Goal: Task Accomplishment & Management: Manage account settings

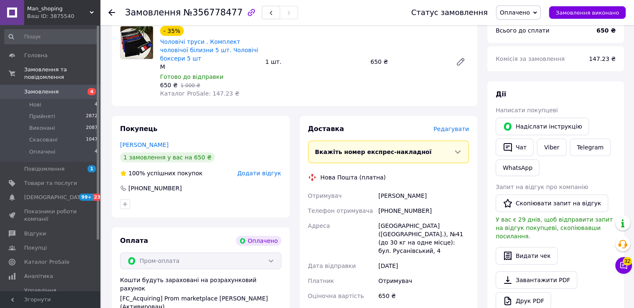
scroll to position [97, 0]
click at [391, 189] on div "Конкіна Даша" at bounding box center [424, 195] width 94 height 15
copy div "Конкіна"
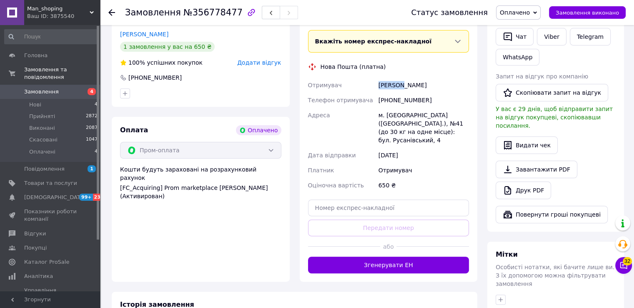
scroll to position [222, 0]
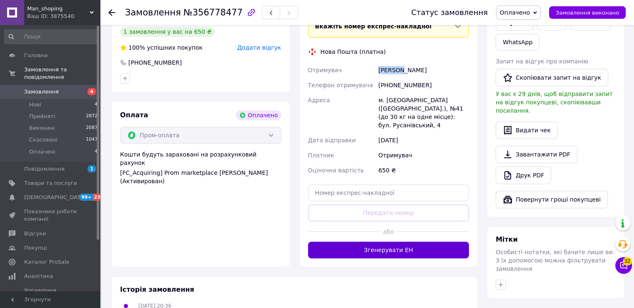
click at [337, 241] on button "Згенерувати ЕН" at bounding box center [388, 249] width 161 height 17
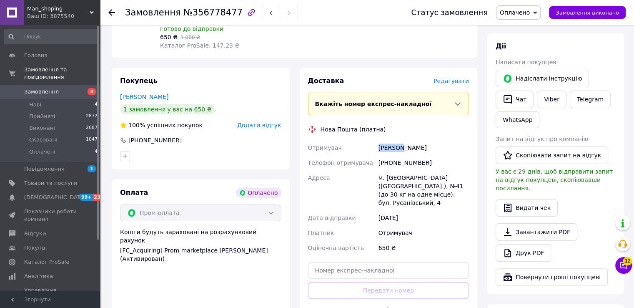
scroll to position [143, 0]
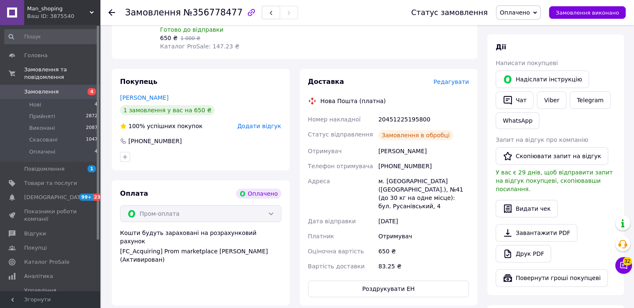
click at [388, 114] on div "20451225195800" at bounding box center [424, 119] width 94 height 15
copy div "20451225195800"
click at [514, 9] on span "Оплачено" at bounding box center [515, 12] width 30 height 7
click at [517, 23] on li "Прийнято" at bounding box center [519, 29] width 44 height 13
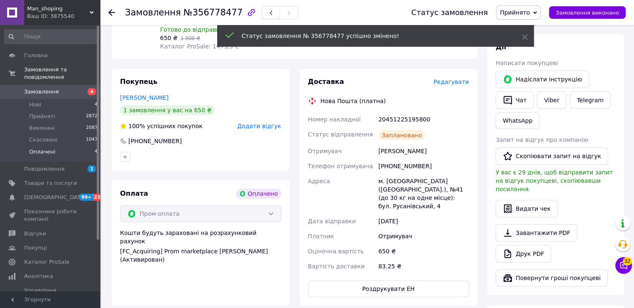
click at [79, 148] on li "Оплачені 4" at bounding box center [51, 154] width 103 height 16
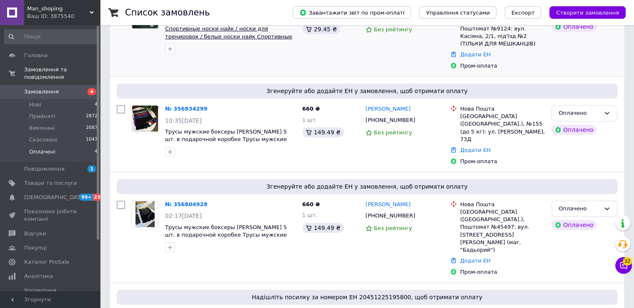
scroll to position [183, 0]
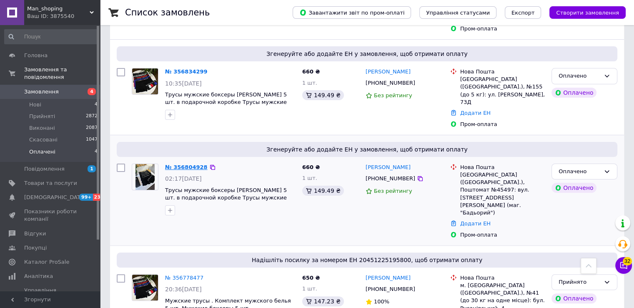
click at [176, 163] on div "№ 356804928" at bounding box center [186, 168] width 44 height 10
click at [176, 164] on link "№ 356804928" at bounding box center [186, 167] width 43 height 6
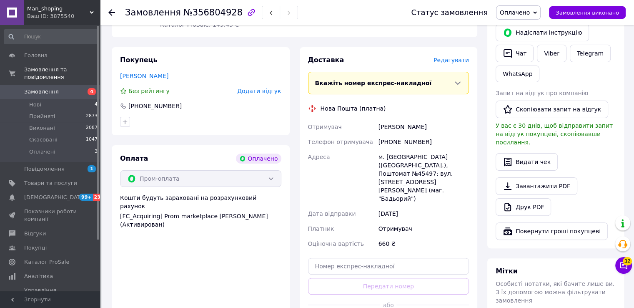
scroll to position [190, 0]
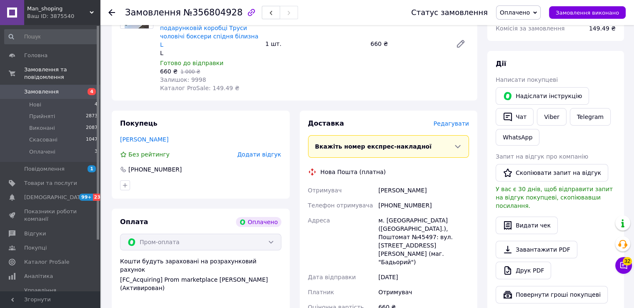
scroll to position [128, 0]
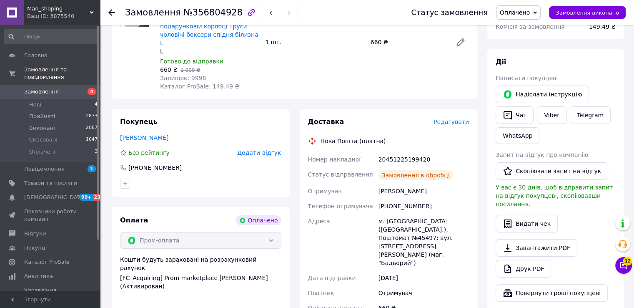
click at [380, 152] on div "20451225199420" at bounding box center [424, 159] width 94 height 15
copy div "20451225199420"
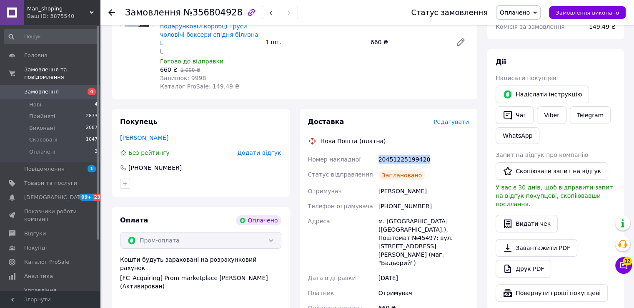
click at [530, 10] on span "Оплачено" at bounding box center [515, 12] width 30 height 7
click at [527, 23] on li "Прийнято" at bounding box center [519, 29] width 44 height 13
click at [77, 99] on li "Нові 4" at bounding box center [51, 105] width 103 height 12
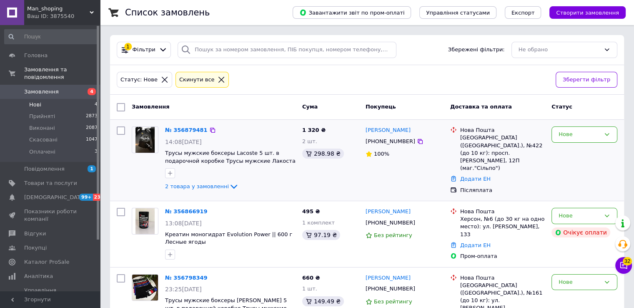
scroll to position [96, 0]
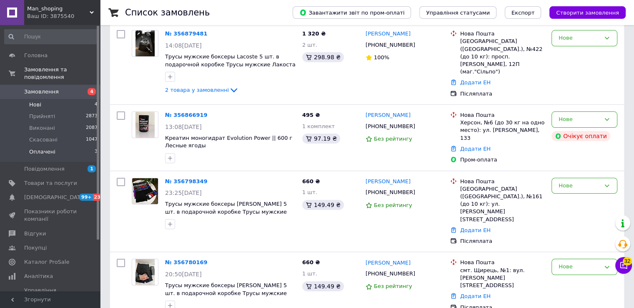
click at [65, 146] on li "Оплачені 3" at bounding box center [51, 154] width 103 height 16
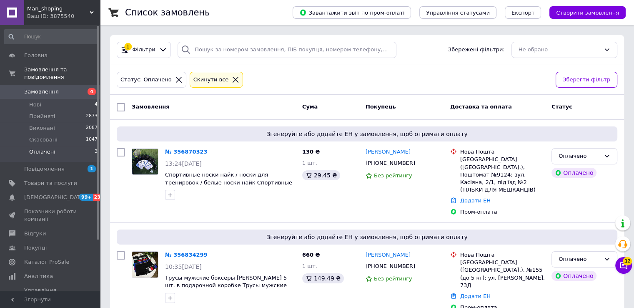
scroll to position [95, 0]
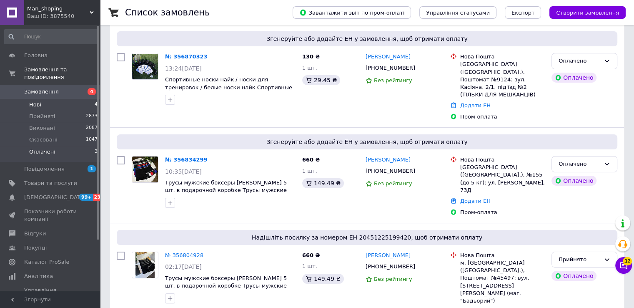
click at [78, 99] on li "Нові 4" at bounding box center [51, 105] width 103 height 12
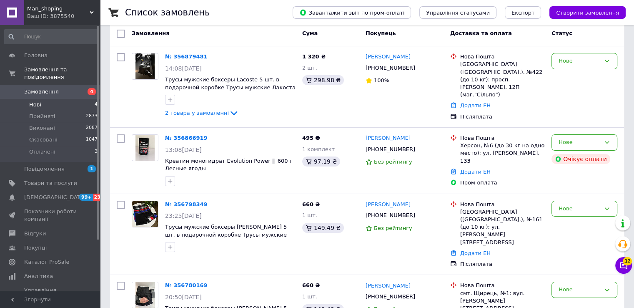
scroll to position [73, 0]
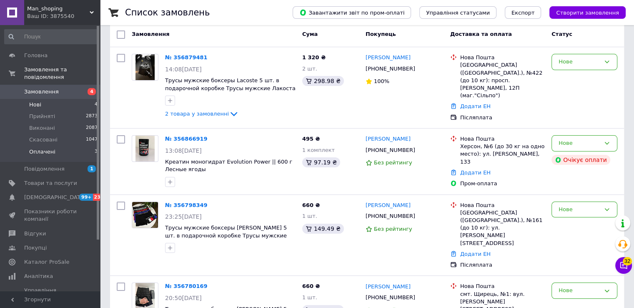
click at [70, 146] on li "Оплачені 3" at bounding box center [51, 154] width 103 height 16
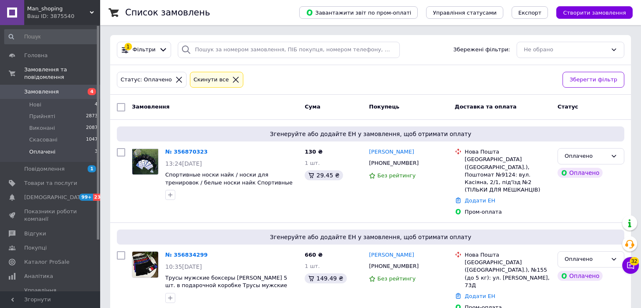
click at [95, 148] on span "3" at bounding box center [96, 152] width 3 height 8
click at [91, 146] on li "Оплачені 3" at bounding box center [51, 154] width 103 height 16
click at [184, 250] on div "№ 356834299" at bounding box center [186, 255] width 44 height 10
click at [184, 252] on link "№ 356834299" at bounding box center [186, 255] width 43 height 6
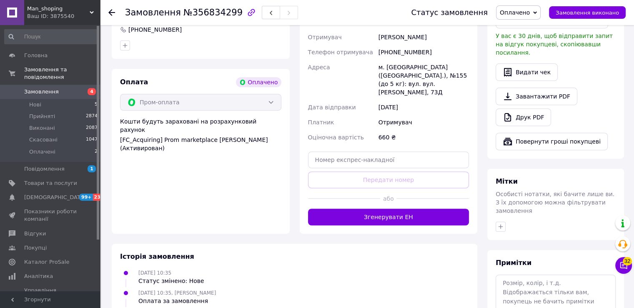
scroll to position [280, 0]
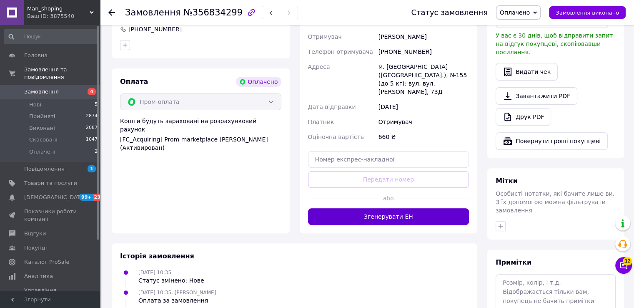
click at [352, 208] on button "Згенерувати ЕН" at bounding box center [388, 216] width 161 height 17
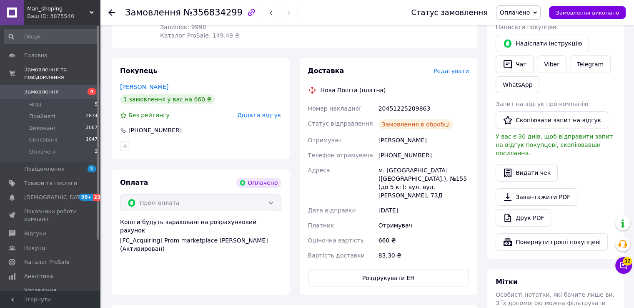
scroll to position [179, 0]
click at [406, 102] on div "20451225209863" at bounding box center [424, 109] width 94 height 15
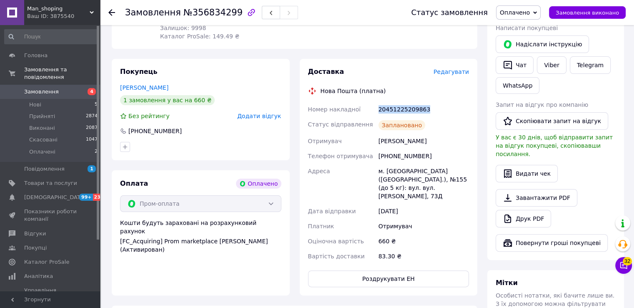
click at [406, 102] on div "20451225209863" at bounding box center [424, 109] width 94 height 15
copy div "20451225209863"
click at [526, 12] on span "Оплачено" at bounding box center [515, 12] width 30 height 7
click at [516, 32] on li "Прийнято" at bounding box center [519, 29] width 44 height 13
click at [71, 146] on li "Оплачені 2" at bounding box center [51, 154] width 103 height 16
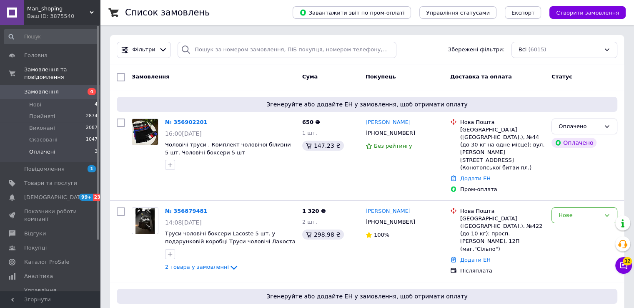
click at [86, 146] on li "Оплачені 3" at bounding box center [51, 154] width 103 height 16
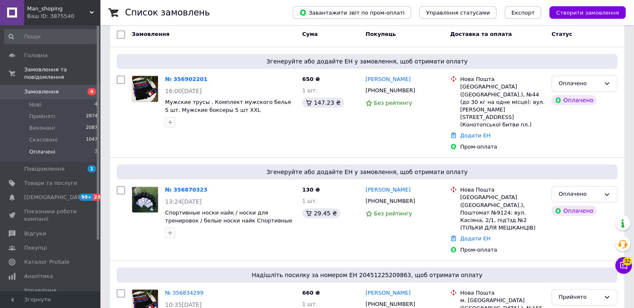
scroll to position [71, 0]
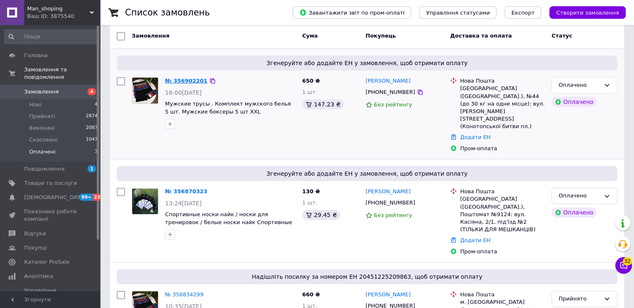
click at [187, 82] on link "№ 356902201" at bounding box center [186, 81] width 43 height 6
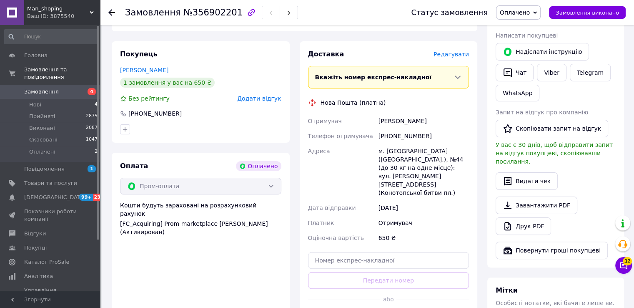
scroll to position [171, 0]
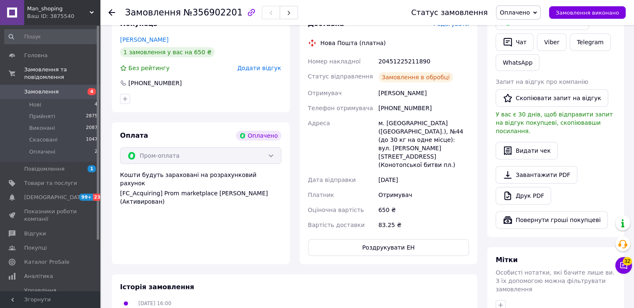
scroll to position [157, 0]
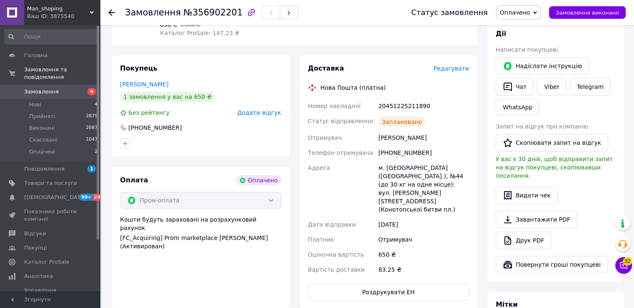
click at [403, 91] on div "Доставка Редагувати Нова Пошта (платна) Номер накладної 20451225211890 Статус в…" at bounding box center [388, 182] width 161 height 236
copy div "20451225211890"
click at [536, 7] on span "Оплачено" at bounding box center [518, 12] width 45 height 14
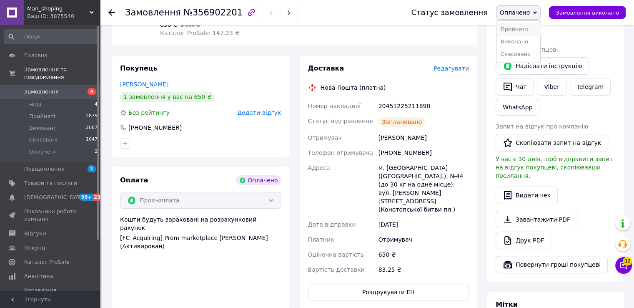
click at [524, 25] on li "Прийнято" at bounding box center [519, 29] width 44 height 13
click at [83, 99] on li "Нові 4" at bounding box center [51, 105] width 103 height 12
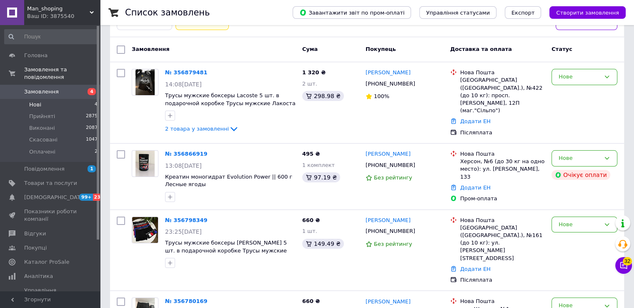
scroll to position [96, 0]
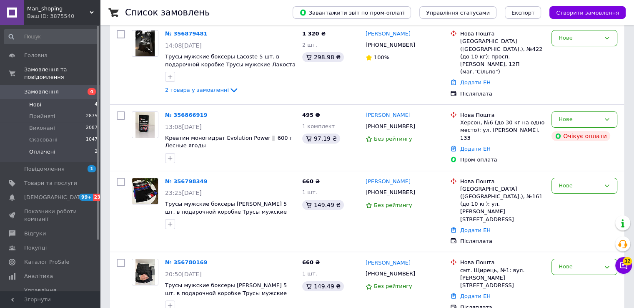
click at [65, 146] on li "Оплачені 2" at bounding box center [51, 154] width 103 height 16
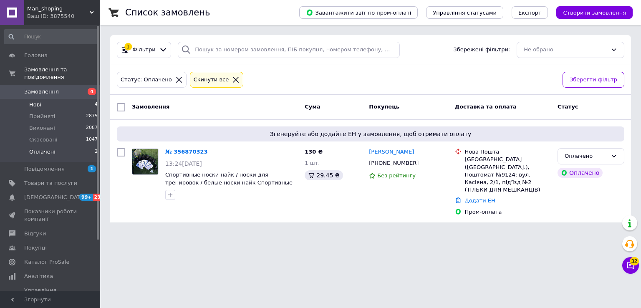
click at [95, 101] on span "4" at bounding box center [96, 105] width 3 height 8
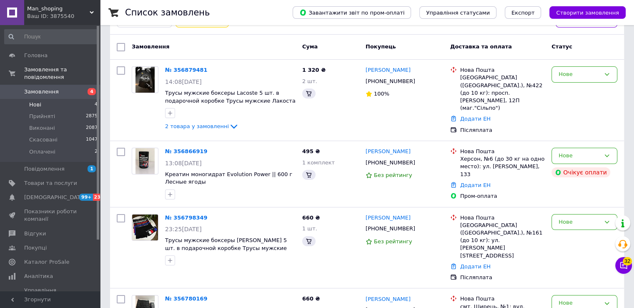
scroll to position [96, 0]
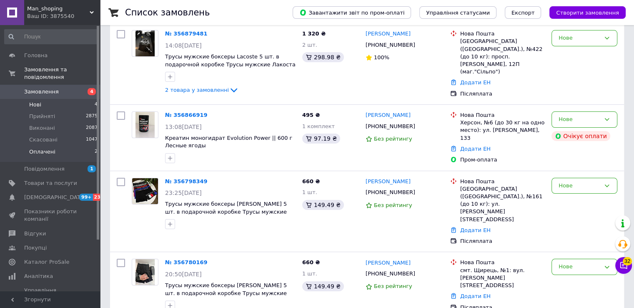
click at [57, 146] on li "Оплачені 2" at bounding box center [51, 154] width 103 height 16
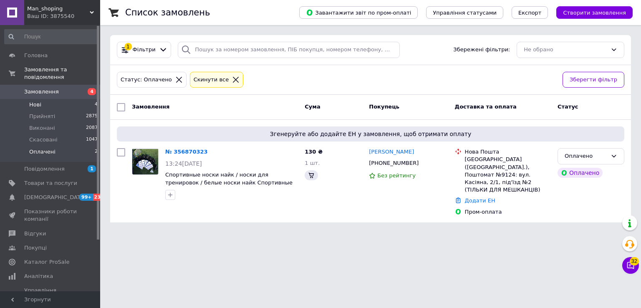
click at [85, 100] on li "Нові 4" at bounding box center [51, 105] width 103 height 12
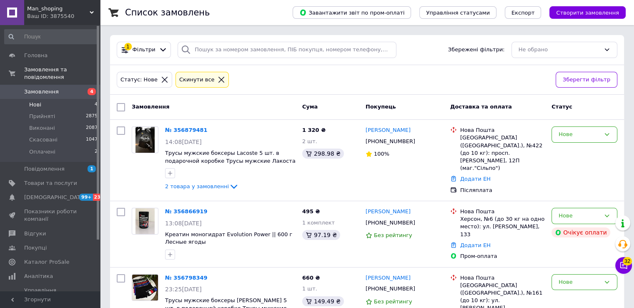
click at [327, 168] on div "1 320 ₴ 2 шт. 298.98 ₴" at bounding box center [330, 160] width 63 height 74
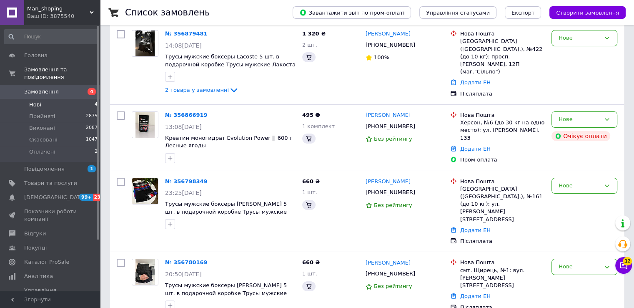
scroll to position [96, 0]
click at [179, 259] on link "№ 356780169" at bounding box center [186, 262] width 43 height 6
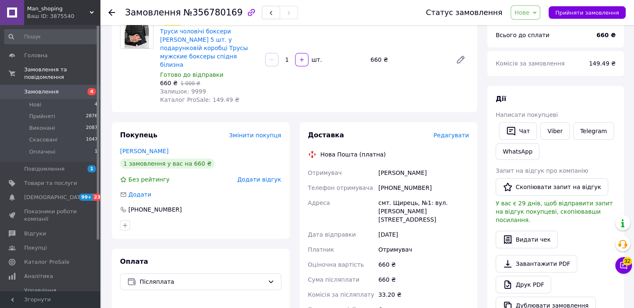
scroll to position [85, 0]
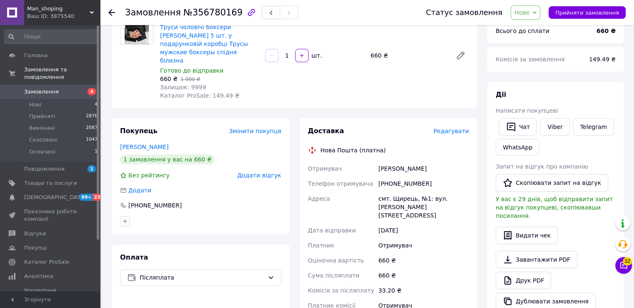
click at [386, 161] on div "Маланій Олександр" at bounding box center [424, 168] width 94 height 15
copy div "Маланій"
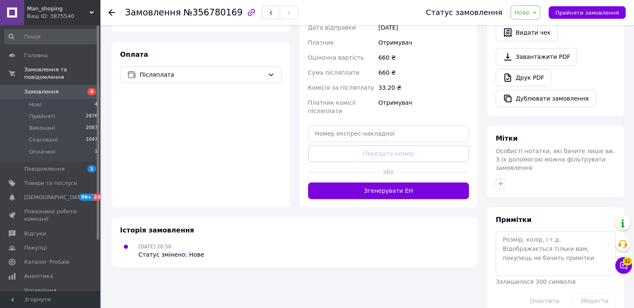
scroll to position [289, 0]
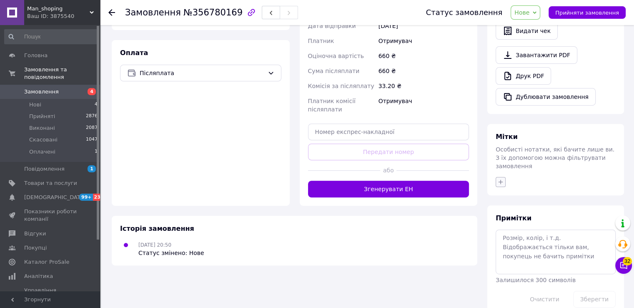
click at [501, 177] on button "button" at bounding box center [501, 182] width 10 height 10
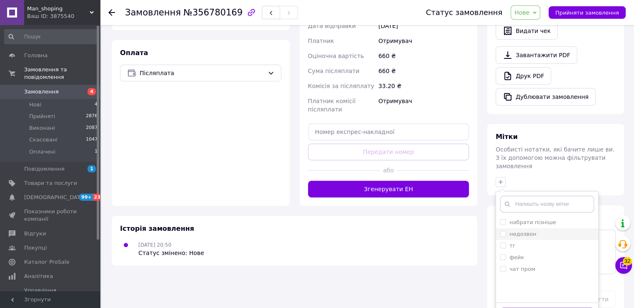
click at [504, 231] on input "недозвон" at bounding box center [503, 233] width 5 height 5
checkbox input "true"
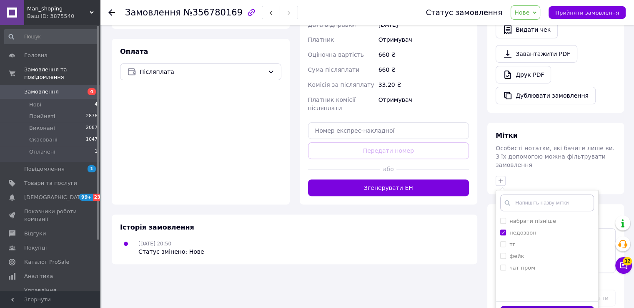
click at [506, 306] on button "Додати мітку" at bounding box center [548, 314] width 94 height 16
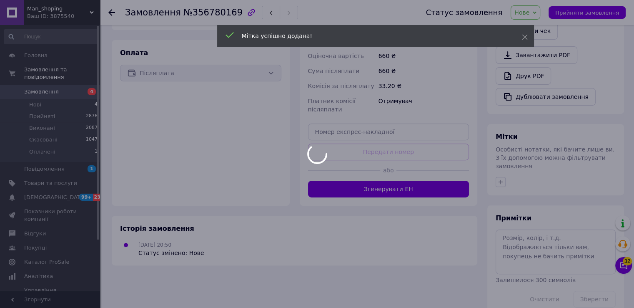
scroll to position [288, 0]
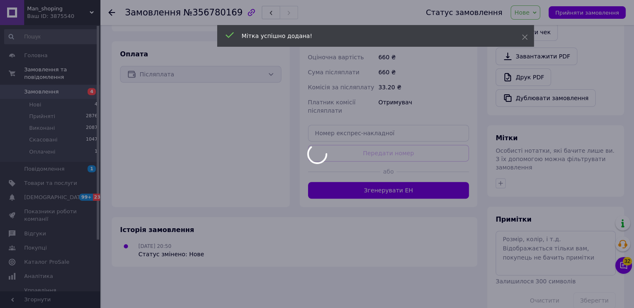
click at [54, 99] on li "Нові 4" at bounding box center [51, 105] width 103 height 12
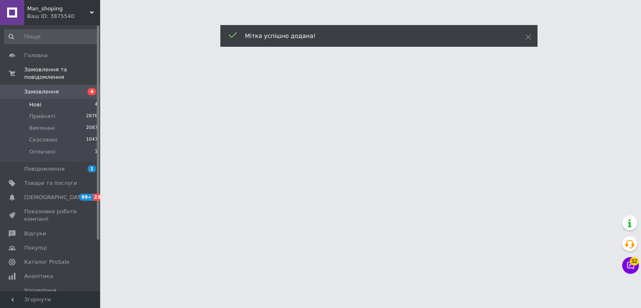
click at [54, 99] on li "Нові 4" at bounding box center [51, 105] width 103 height 12
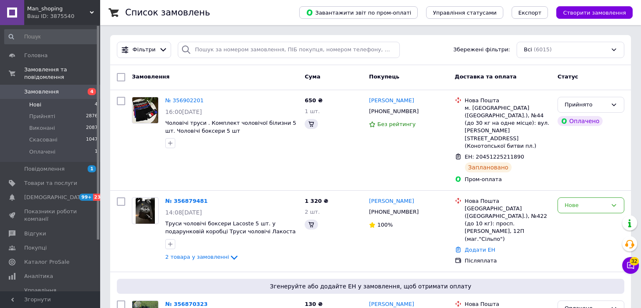
click at [57, 99] on li "Нові 4" at bounding box center [51, 105] width 103 height 12
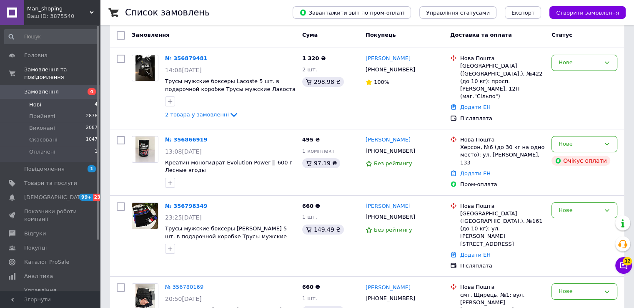
scroll to position [96, 0]
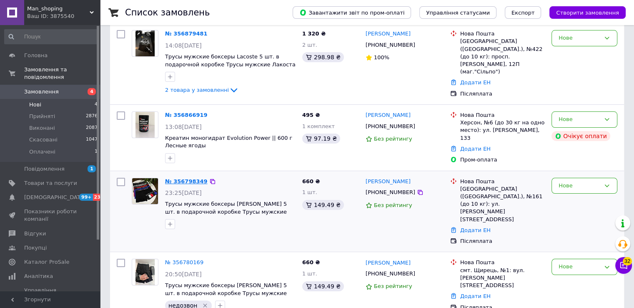
click at [194, 178] on link "№ 356798349" at bounding box center [186, 181] width 43 height 6
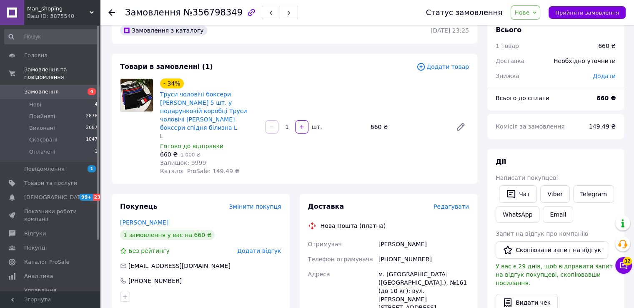
scroll to position [18, 0]
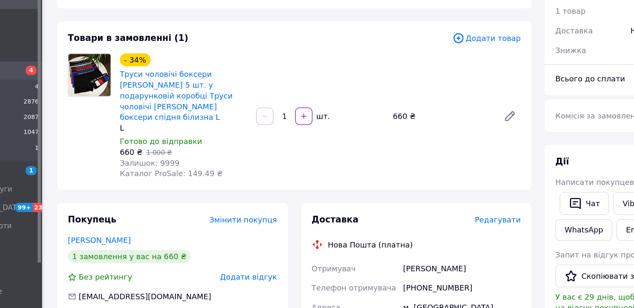
click at [385, 236] on div "Васильченко Иван" at bounding box center [424, 243] width 94 height 15
copy div "Васильченко"
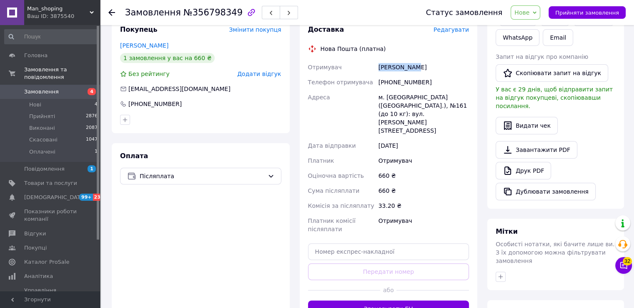
scroll to position [215, 0]
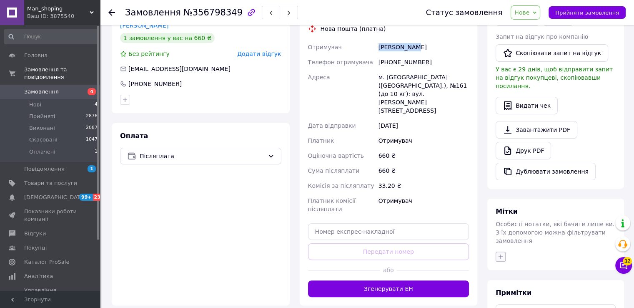
click at [503, 253] on icon "button" at bounding box center [501, 256] width 7 height 7
click at [503, 305] on input "недозвон" at bounding box center [503, 307] width 5 height 5
checkbox input "true"
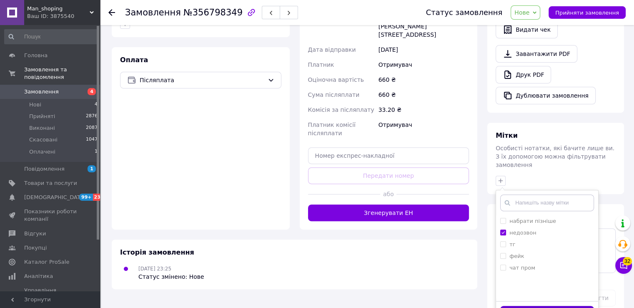
click at [527, 306] on button "Додати мітку" at bounding box center [548, 314] width 94 height 16
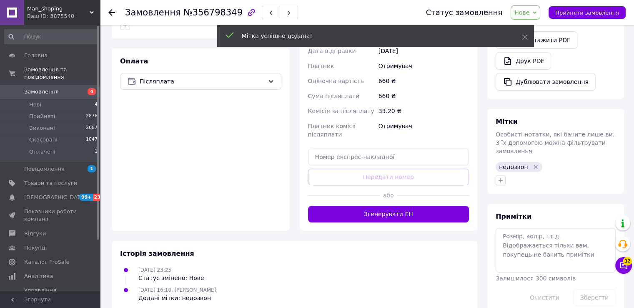
scroll to position [288, 0]
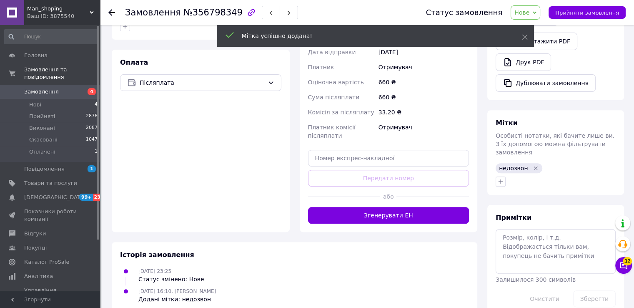
click at [83, 99] on li "Нові 4" at bounding box center [51, 105] width 103 height 12
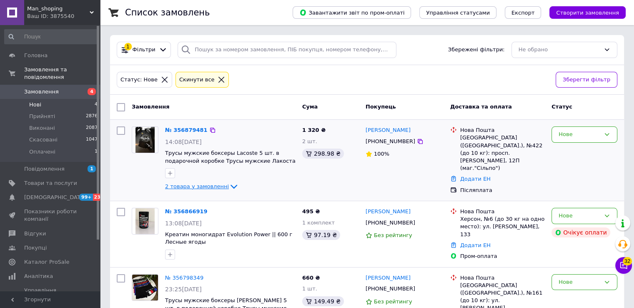
click at [211, 185] on span "2 товара у замовленні" at bounding box center [197, 186] width 64 height 6
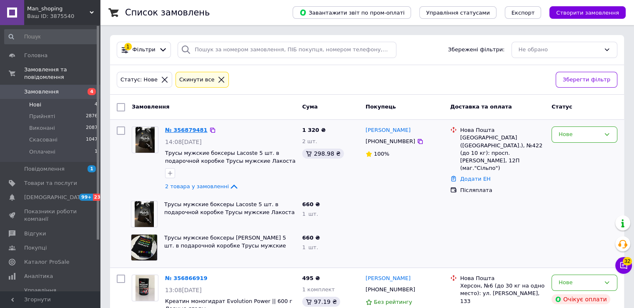
click at [184, 129] on link "№ 356879481" at bounding box center [186, 130] width 43 height 6
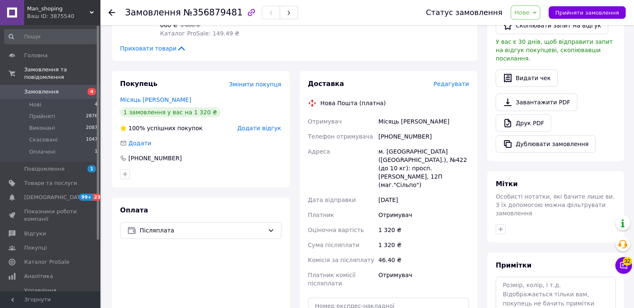
scroll to position [350, 0]
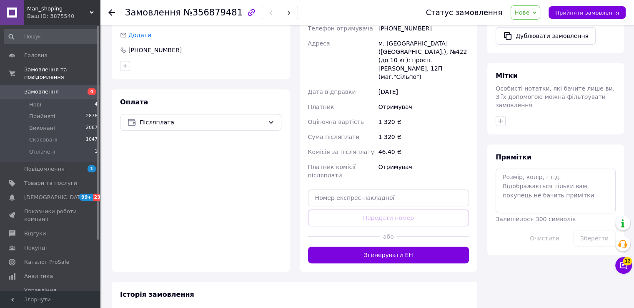
click at [321, 226] on div at bounding box center [344, 236] width 73 height 20
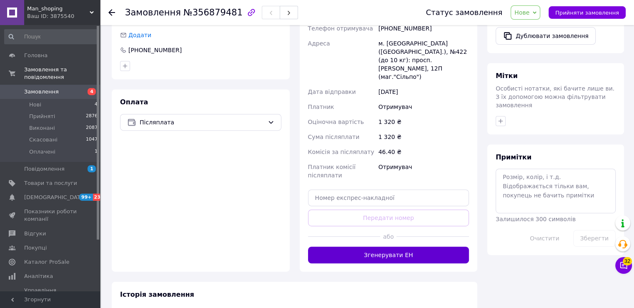
click at [323, 246] on button "Згенерувати ЕН" at bounding box center [388, 254] width 161 height 17
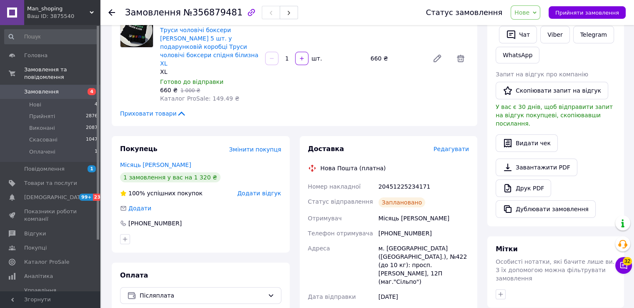
scroll to position [167, 0]
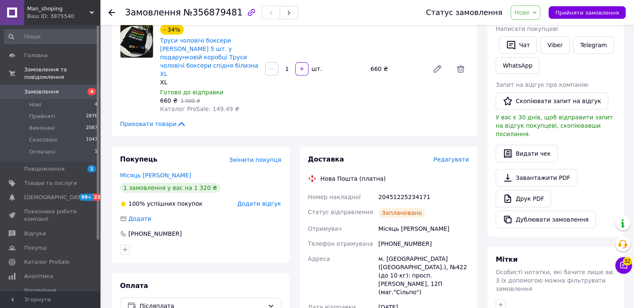
click at [397, 189] on div "20451225234171" at bounding box center [424, 196] width 94 height 15
copy div "20451225234171"
click at [525, 16] on span "Нове" at bounding box center [526, 12] width 30 height 14
click at [530, 25] on li "Прийнято" at bounding box center [530, 29] width 38 height 13
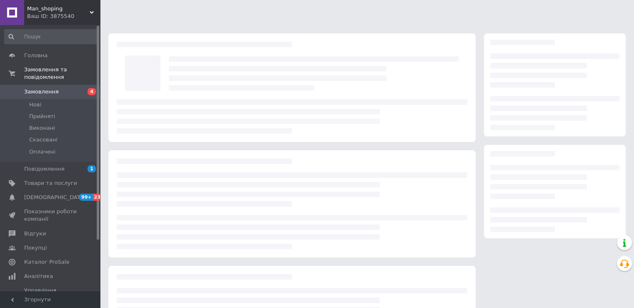
click at [80, 99] on li "Нові" at bounding box center [51, 105] width 103 height 12
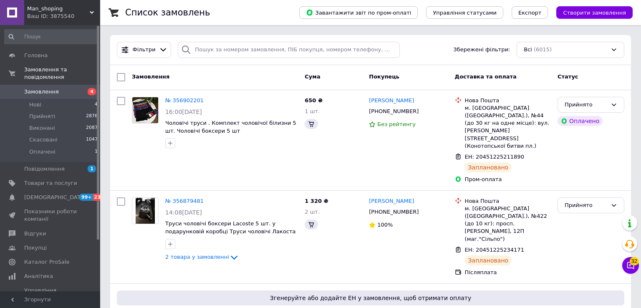
click at [80, 99] on li "Нові 4" at bounding box center [51, 105] width 103 height 12
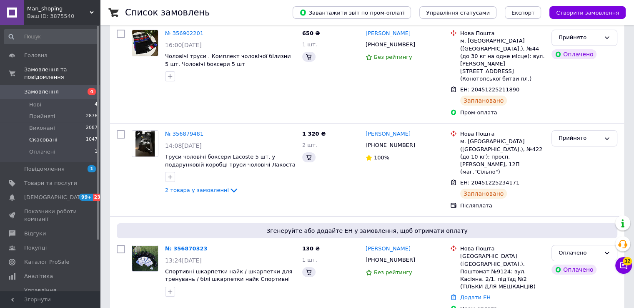
scroll to position [95, 0]
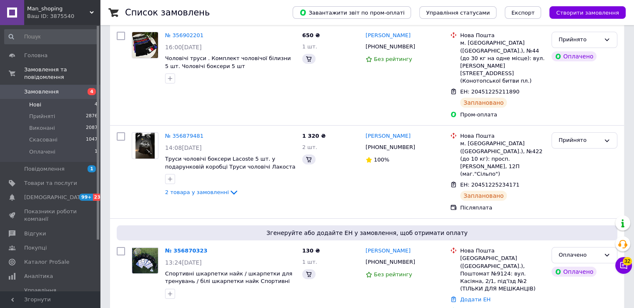
click at [78, 99] on li "Нові 4" at bounding box center [51, 105] width 103 height 12
click at [76, 99] on li "Нові 4" at bounding box center [51, 105] width 103 height 12
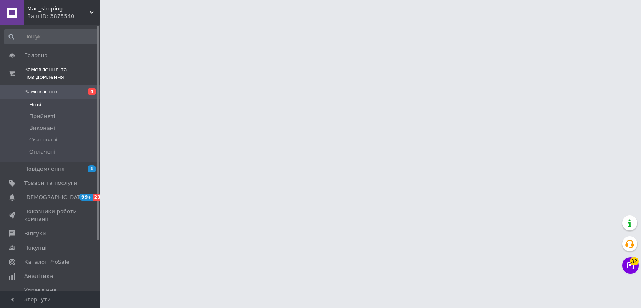
click at [78, 99] on li "Нові" at bounding box center [51, 105] width 103 height 12
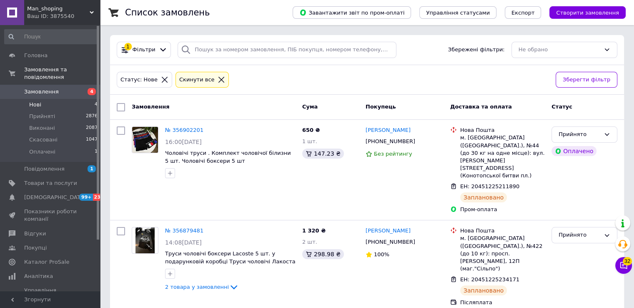
click at [78, 99] on li "Нові 4" at bounding box center [51, 105] width 103 height 12
click at [80, 99] on li "Нові 4" at bounding box center [51, 105] width 103 height 12
click at [75, 148] on li "Оплачені 1" at bounding box center [51, 154] width 103 height 16
click at [87, 146] on li "Оплачені 1" at bounding box center [51, 154] width 103 height 16
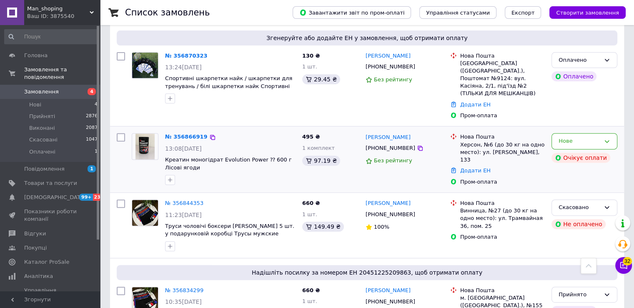
scroll to position [284, 0]
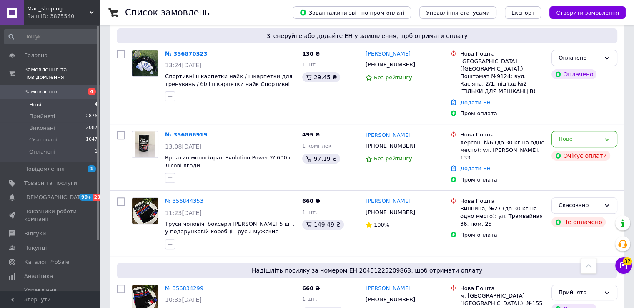
click at [74, 99] on li "Нові 4" at bounding box center [51, 105] width 103 height 12
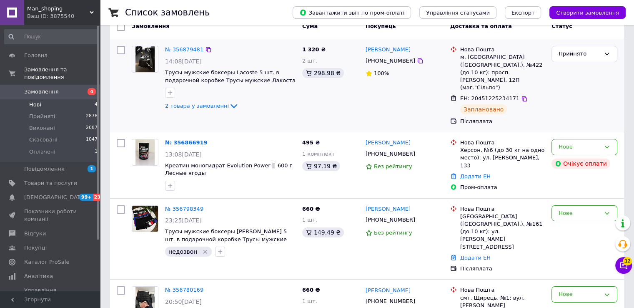
scroll to position [96, 0]
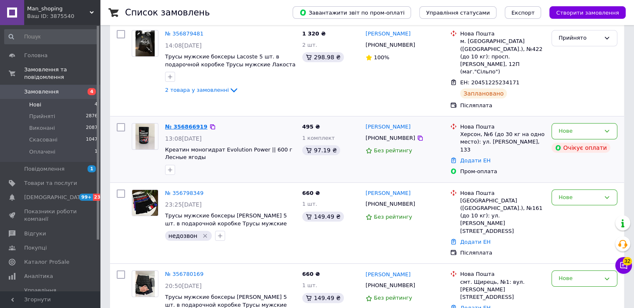
click at [190, 123] on link "№ 356866919" at bounding box center [186, 126] width 43 height 6
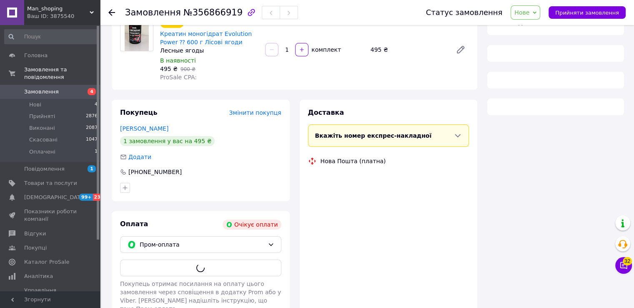
scroll to position [103, 0]
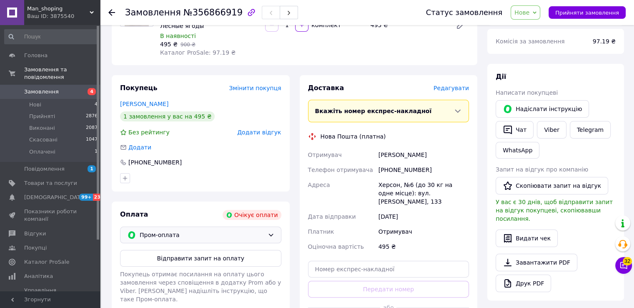
click at [247, 238] on span "Пром-оплата" at bounding box center [202, 234] width 125 height 9
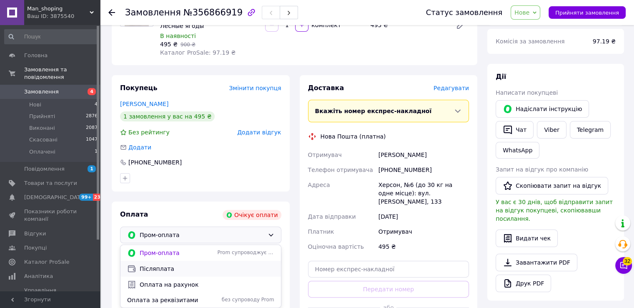
click at [190, 273] on div "Післяплата" at bounding box center [201, 268] width 151 height 9
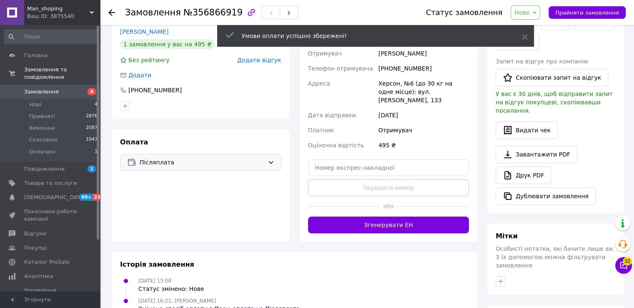
scroll to position [180, 0]
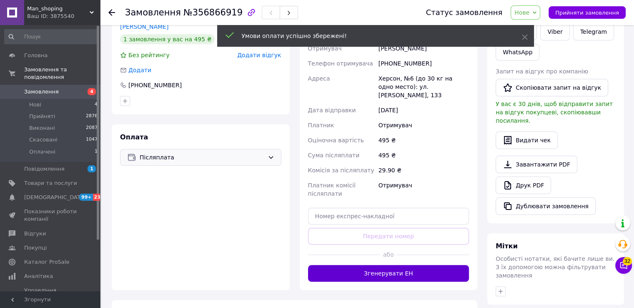
click at [365, 266] on button "Згенерувати ЕН" at bounding box center [388, 273] width 161 height 17
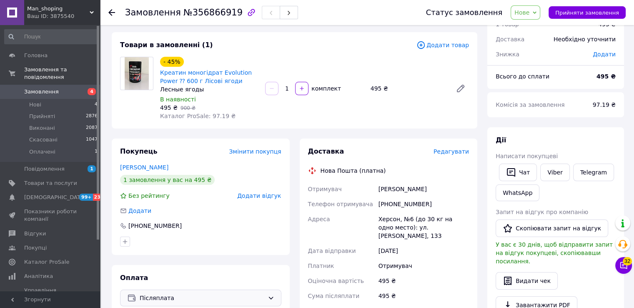
scroll to position [38, 0]
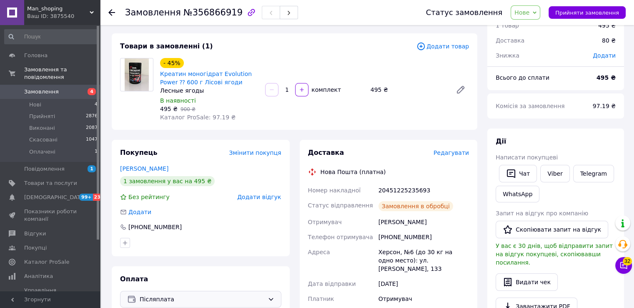
click at [394, 184] on div "20451225235693" at bounding box center [424, 190] width 94 height 15
copy div "20451225235693"
click at [528, 10] on span "Нове" at bounding box center [522, 12] width 15 height 7
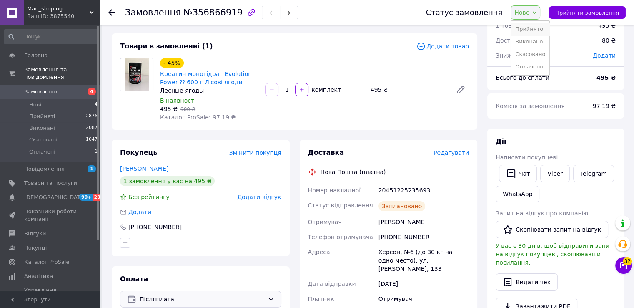
click at [525, 27] on li "Прийнято" at bounding box center [530, 29] width 38 height 13
click at [87, 99] on li "Нові 4" at bounding box center [51, 105] width 103 height 12
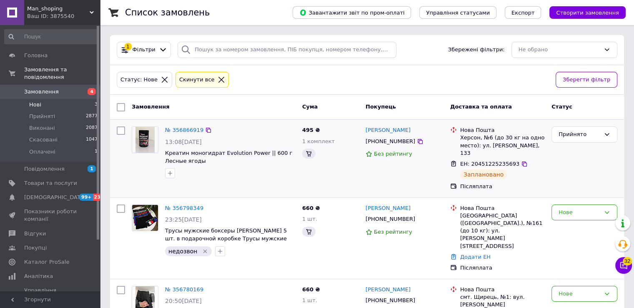
scroll to position [23, 0]
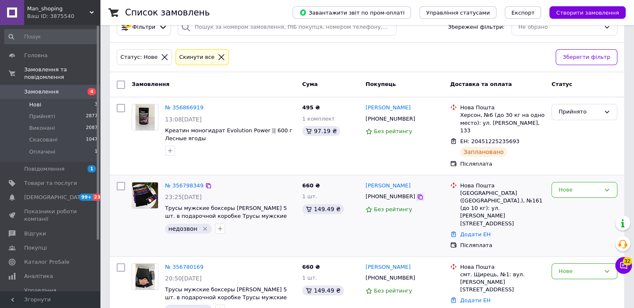
click at [417, 194] on icon at bounding box center [420, 197] width 7 height 7
click at [418, 275] on icon at bounding box center [420, 277] width 5 height 5
click at [70, 146] on li "Оплачені 1" at bounding box center [51, 154] width 103 height 16
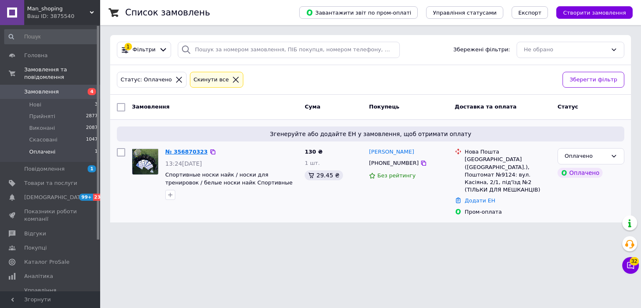
click at [186, 150] on link "№ 356870323" at bounding box center [186, 151] width 43 height 6
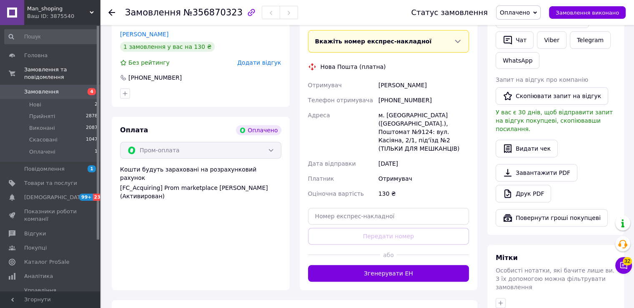
scroll to position [208, 0]
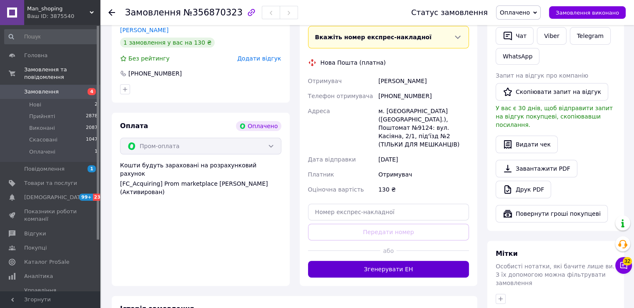
click at [342, 261] on button "Згенерувати ЕН" at bounding box center [388, 269] width 161 height 17
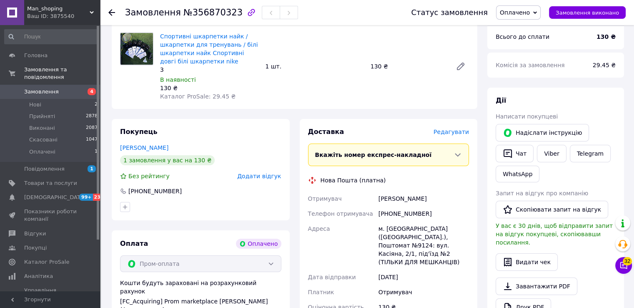
scroll to position [91, 0]
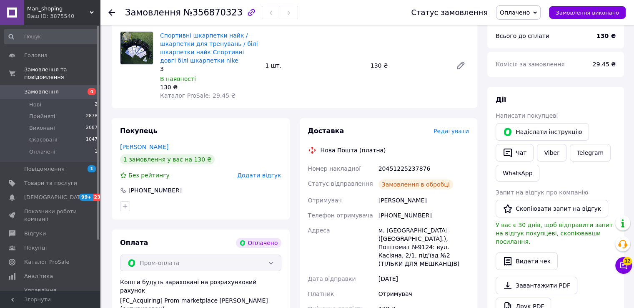
click at [400, 166] on div "20451225237876" at bounding box center [424, 168] width 94 height 15
copy div "20451225237876"
click at [527, 14] on span "Оплачено" at bounding box center [515, 12] width 30 height 7
click at [524, 25] on li "Прийнято" at bounding box center [519, 29] width 44 height 13
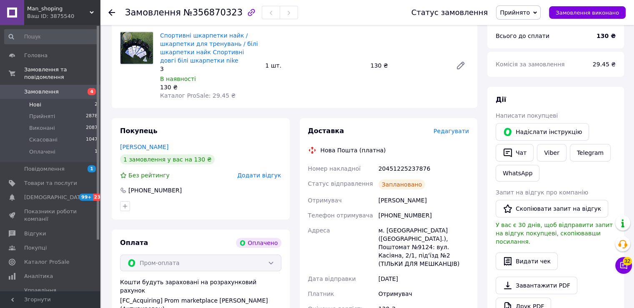
click at [86, 99] on li "Нові 2" at bounding box center [51, 105] width 103 height 12
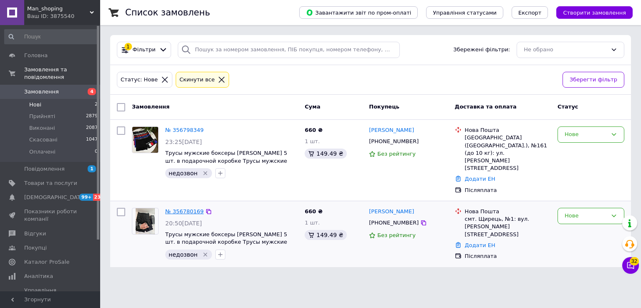
click at [188, 208] on link "№ 356780169" at bounding box center [184, 211] width 38 height 6
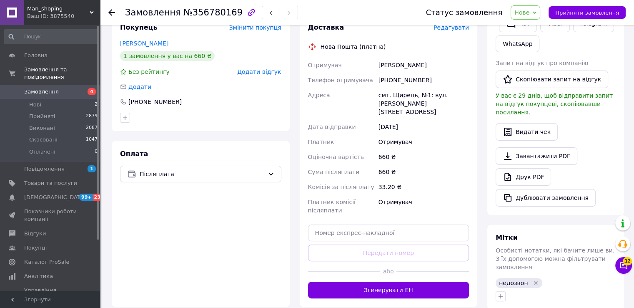
scroll to position [194, 0]
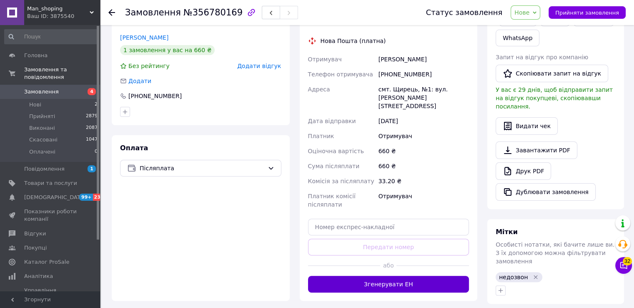
click at [321, 276] on button "Згенерувати ЕН" at bounding box center [388, 284] width 161 height 17
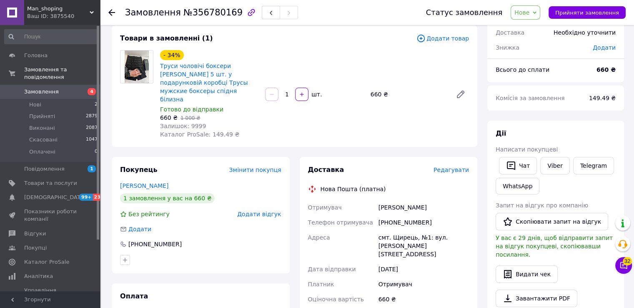
scroll to position [43, 0]
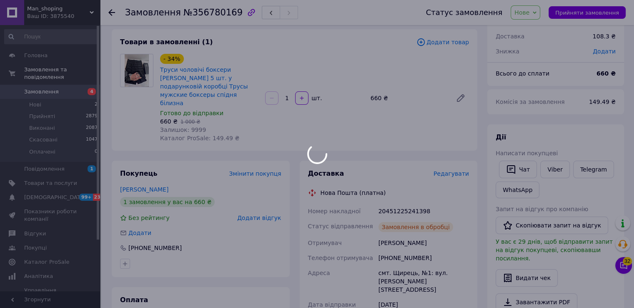
click at [388, 194] on div at bounding box center [317, 154] width 634 height 308
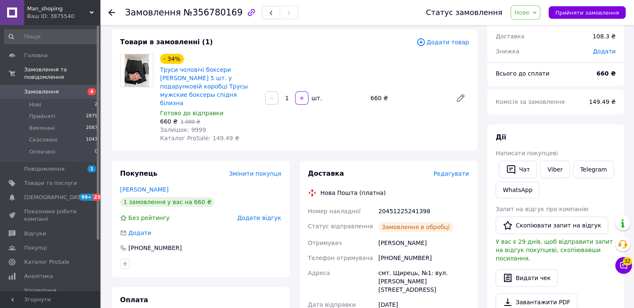
click at [388, 194] on body "Man_shoping Ваш ID: 3875540 Сайт Man_shoping Кабінет покупця Перевірити стан си…" at bounding box center [317, 271] width 634 height 629
click at [388, 204] on div "20451225241398" at bounding box center [424, 211] width 94 height 15
copy div "20451225241398"
drag, startPoint x: 535, startPoint y: 22, endPoint x: 534, endPoint y: 17, distance: 5.5
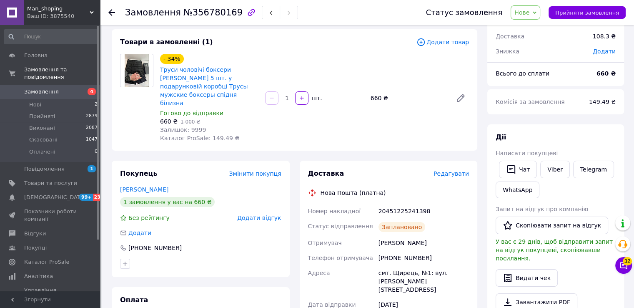
click at [534, 17] on div "Статус замовлення Нове Прийнято Виконано Скасовано Оплачено Прийняти замовлення" at bounding box center [518, 12] width 216 height 25
click at [534, 17] on span "Нове" at bounding box center [526, 12] width 30 height 14
click at [532, 30] on li "Прийнято" at bounding box center [530, 29] width 38 height 13
click at [88, 101] on li "Нові 2" at bounding box center [51, 105] width 103 height 12
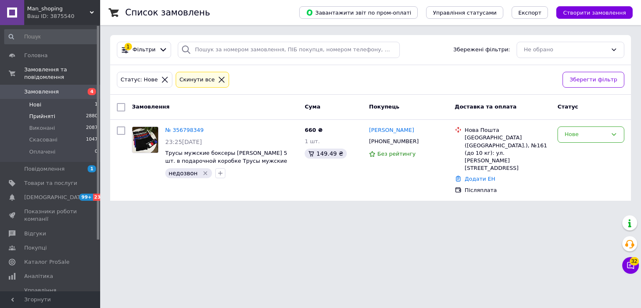
click at [78, 111] on li "Прийняті 2880" at bounding box center [51, 117] width 103 height 12
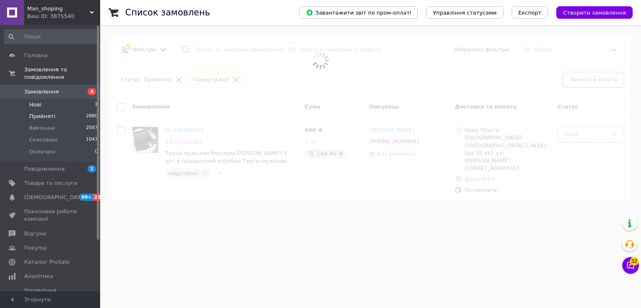
click at [83, 99] on li "Нові 1" at bounding box center [51, 105] width 103 height 12
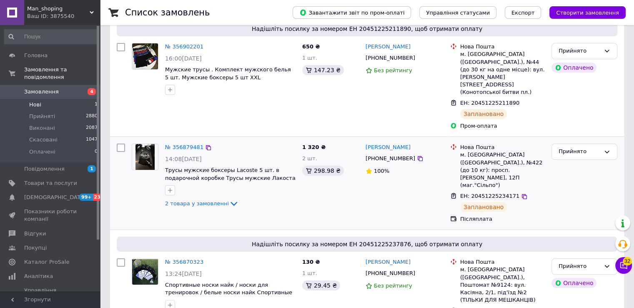
scroll to position [105, 0]
click at [86, 99] on li "Нові 1" at bounding box center [51, 105] width 103 height 12
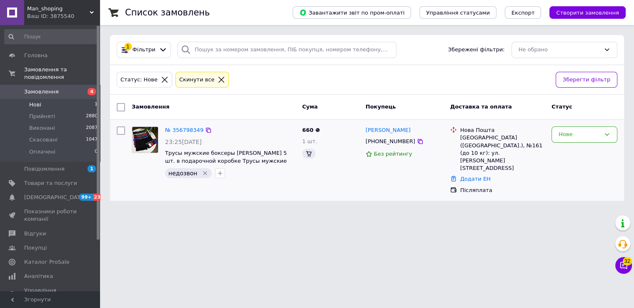
scroll to position [0, 0]
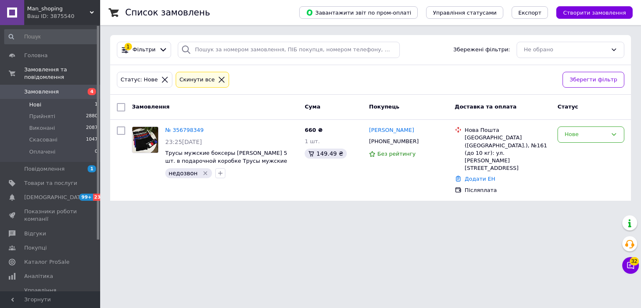
click at [70, 99] on li "Нові 1" at bounding box center [51, 105] width 103 height 12
click at [58, 102] on li "Нові 1" at bounding box center [51, 105] width 103 height 12
click at [58, 101] on li "Нові 1" at bounding box center [51, 105] width 103 height 12
click at [64, 99] on li "Нові 1" at bounding box center [51, 105] width 103 height 12
click at [176, 133] on div "№ 356798349" at bounding box center [184, 131] width 40 height 10
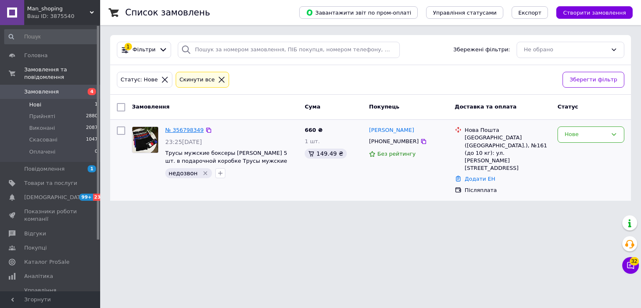
click at [176, 131] on link "№ 356798349" at bounding box center [184, 130] width 38 height 6
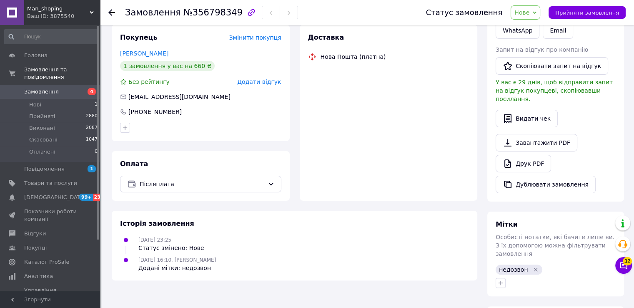
scroll to position [259, 0]
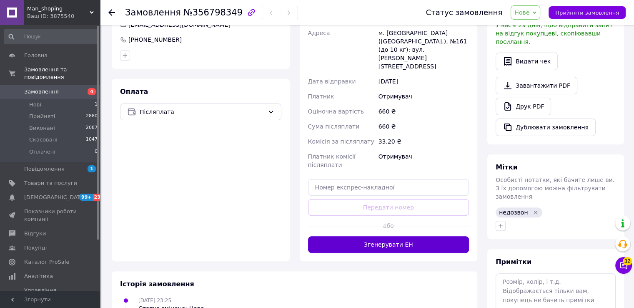
click at [347, 236] on button "Згенерувати ЕН" at bounding box center [388, 244] width 161 height 17
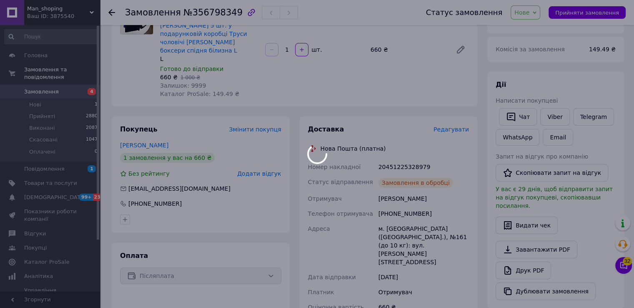
scroll to position [92, 0]
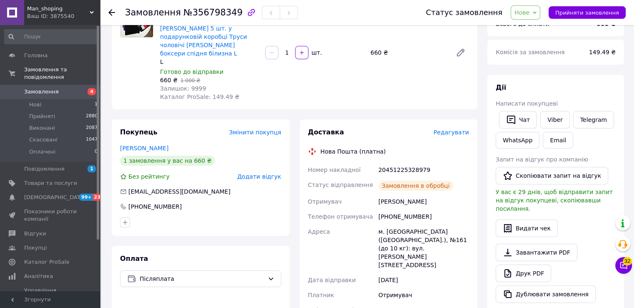
click at [394, 162] on div "20451225328979" at bounding box center [424, 169] width 94 height 15
copy div "20451225328979"
click at [536, 8] on span "Нове" at bounding box center [526, 12] width 30 height 14
click at [529, 33] on li "Прийнято" at bounding box center [530, 29] width 38 height 13
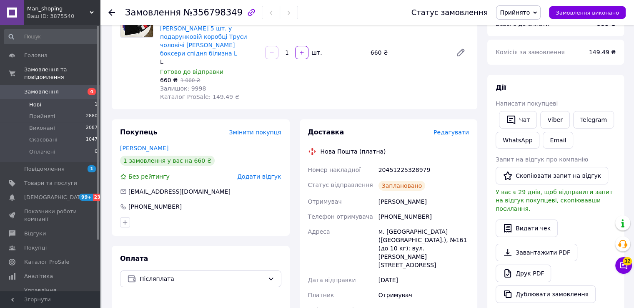
click at [79, 99] on li "Нові 1" at bounding box center [51, 105] width 103 height 12
